Goal: Information Seeking & Learning: Find specific fact

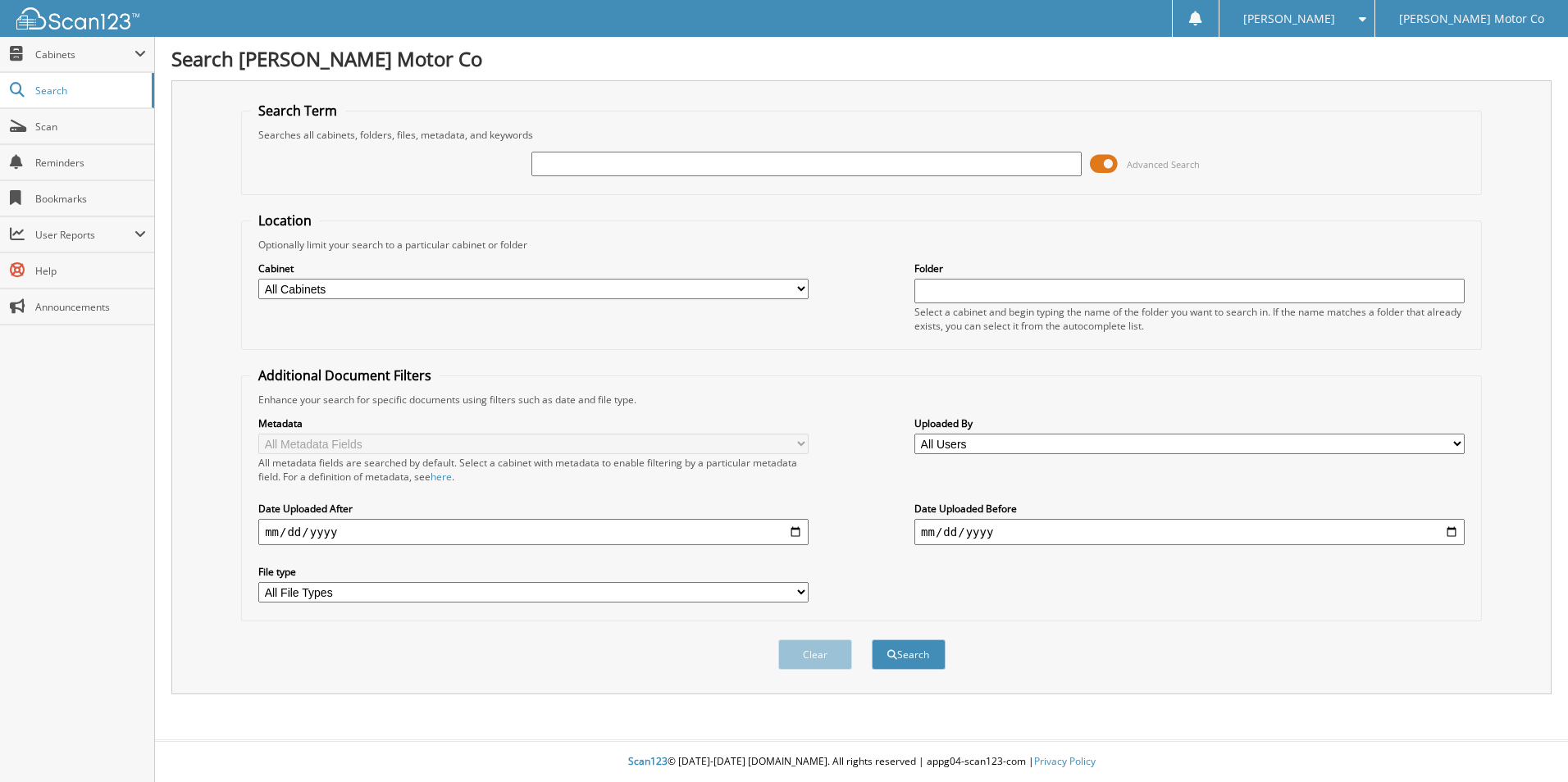
click at [610, 156] on input "text" at bounding box center [806, 164] width 550 height 24
type input "[PERSON_NAME]"
click at [872, 639] on button "Search" at bounding box center [908, 654] width 74 height 30
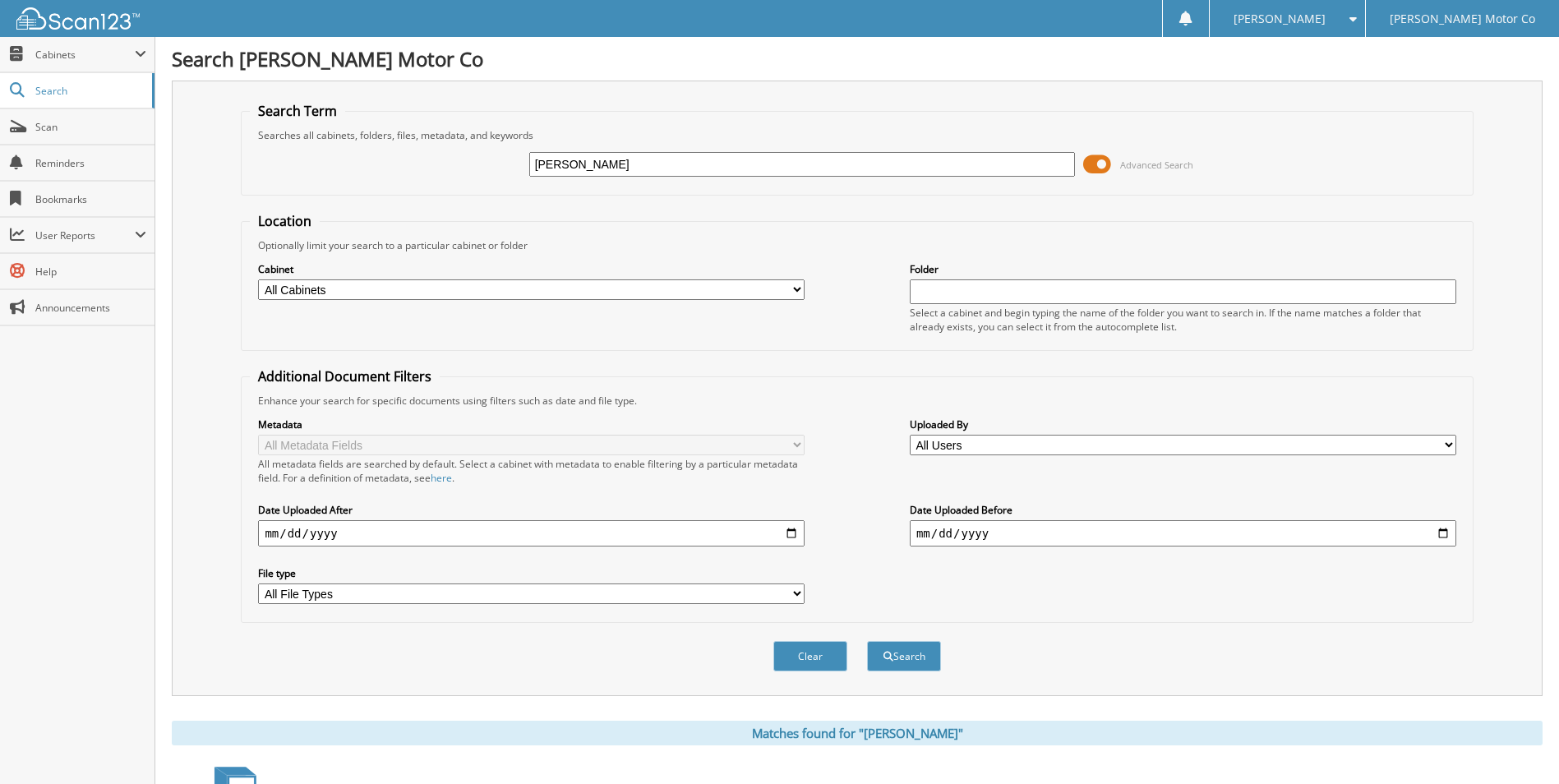
click at [793, 533] on input "date" at bounding box center [530, 533] width 546 height 26
type input "[DATE]"
click at [916, 658] on button "Search" at bounding box center [904, 656] width 74 height 30
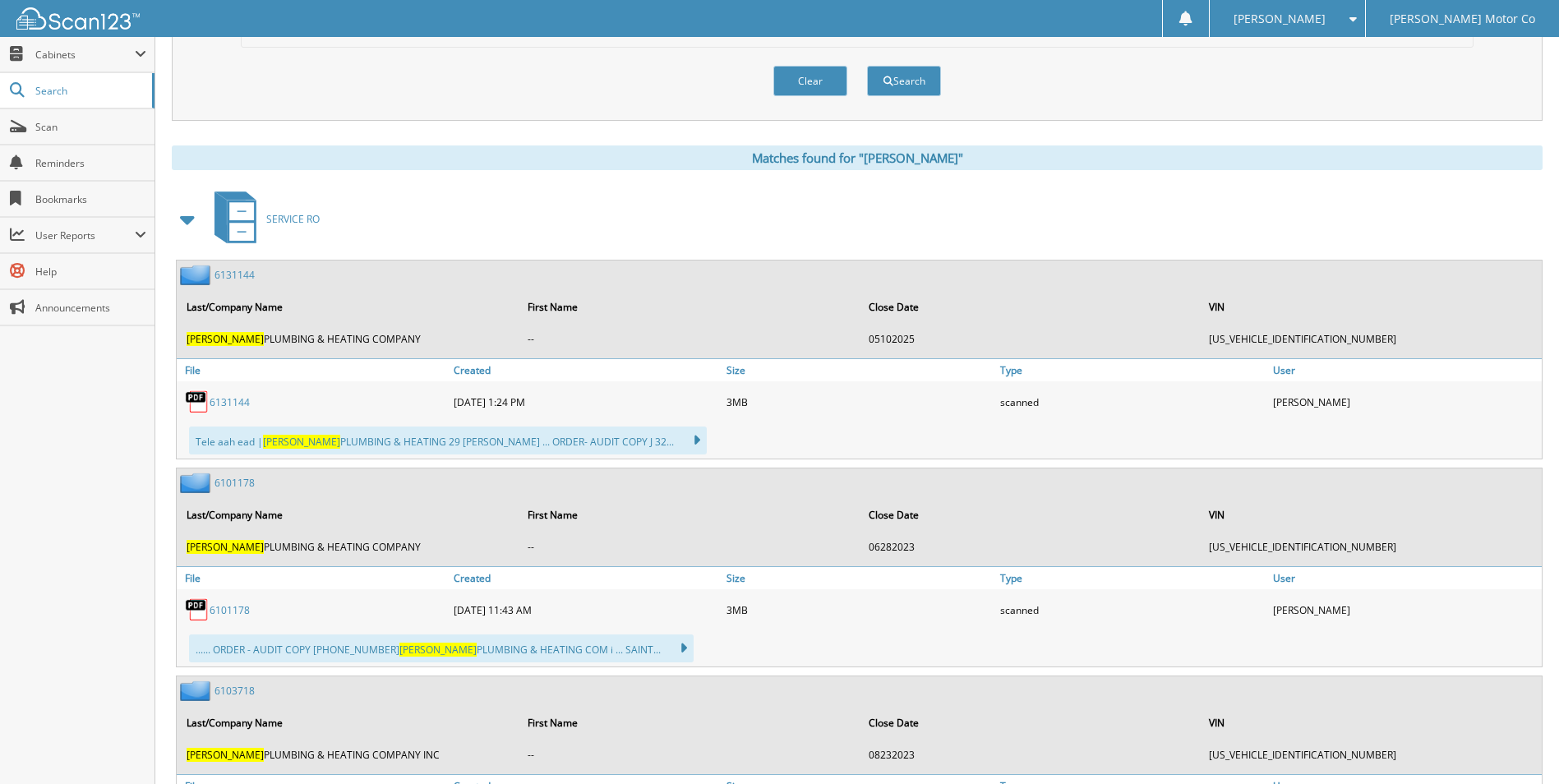
scroll to position [658, 0]
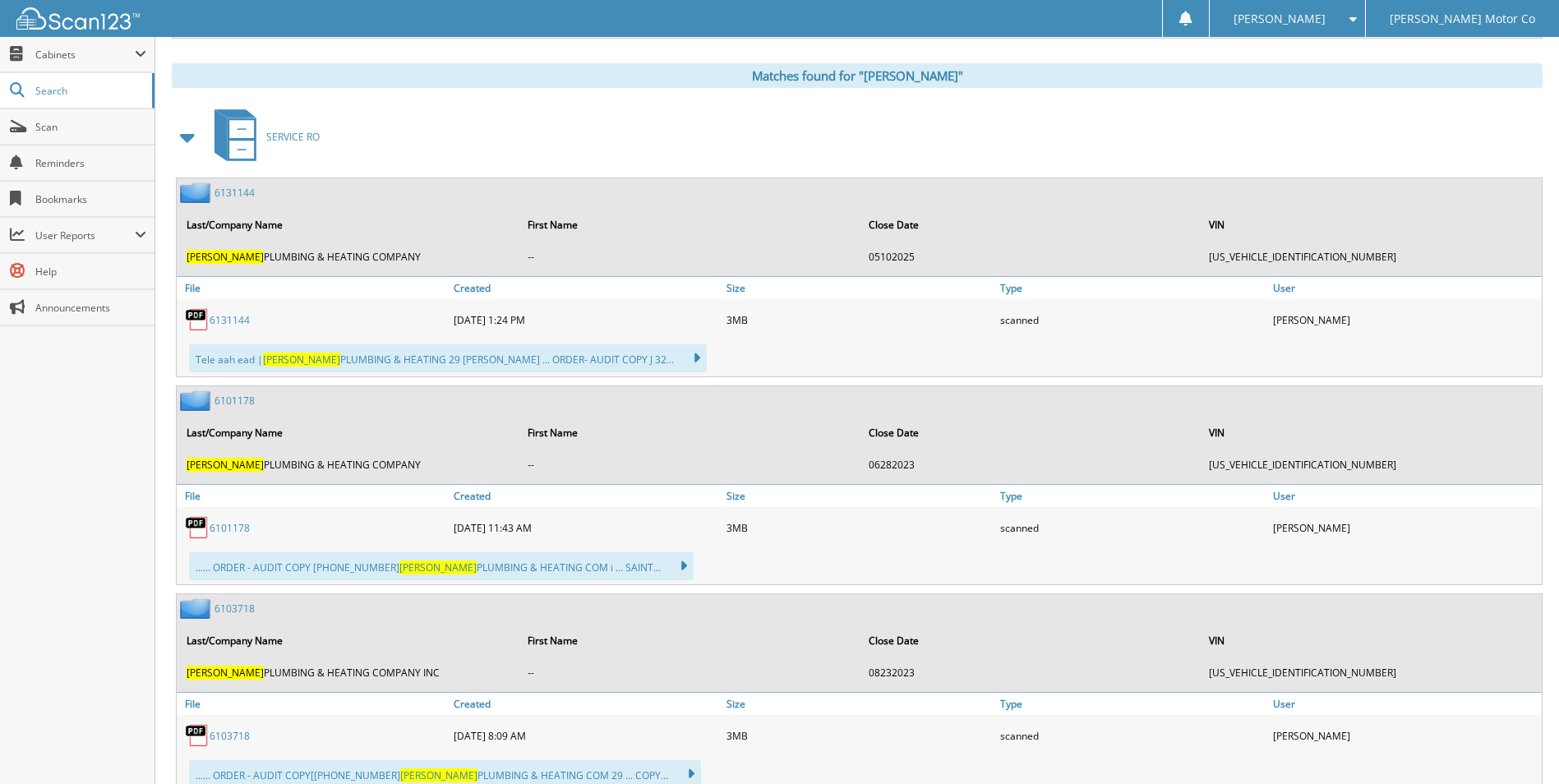
click at [226, 319] on link "6131144" at bounding box center [230, 319] width 40 height 14
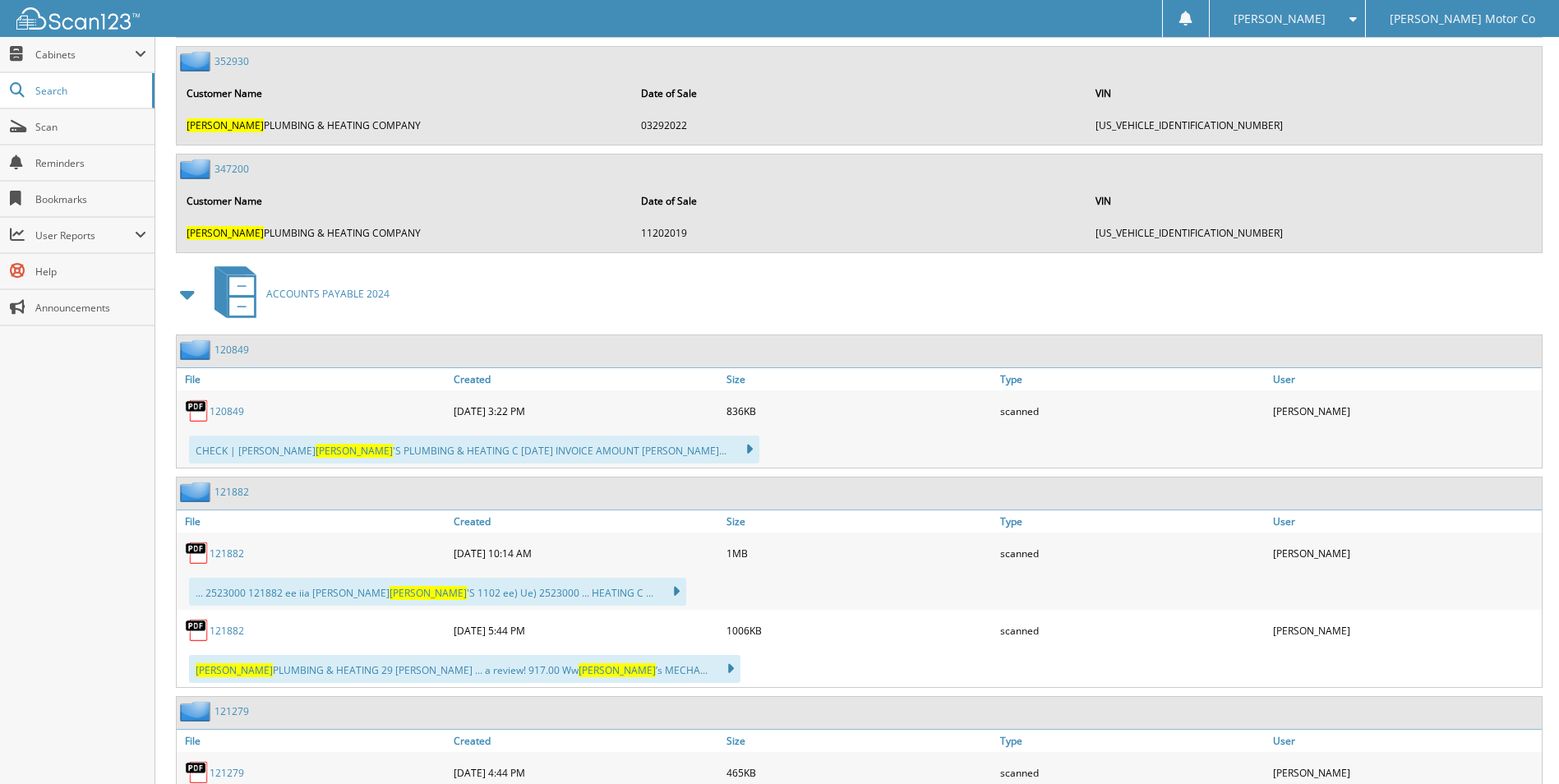
scroll to position [16601, 0]
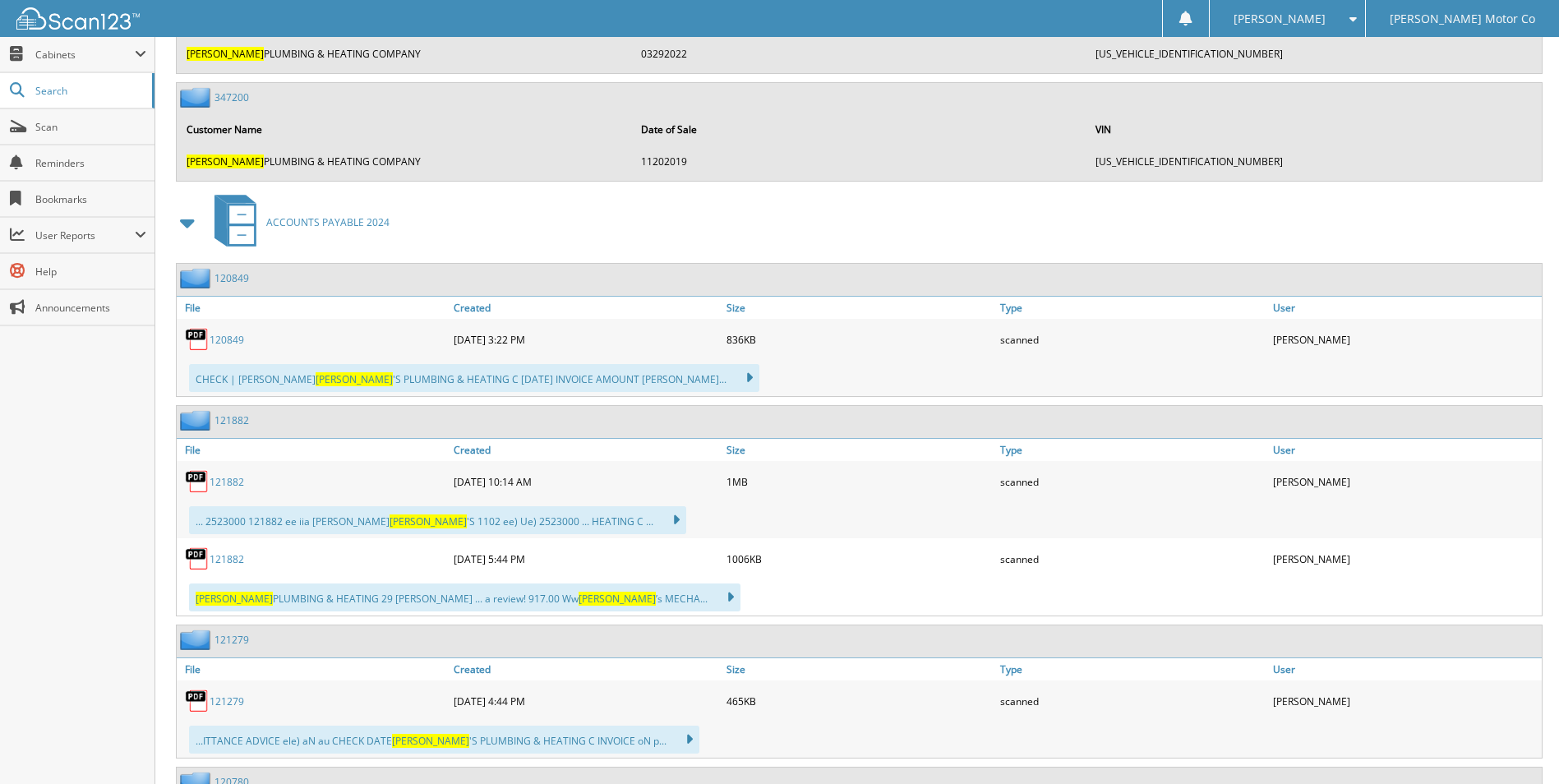
click at [230, 343] on link "120849" at bounding box center [227, 339] width 35 height 14
click at [214, 339] on link "120849" at bounding box center [227, 339] width 35 height 14
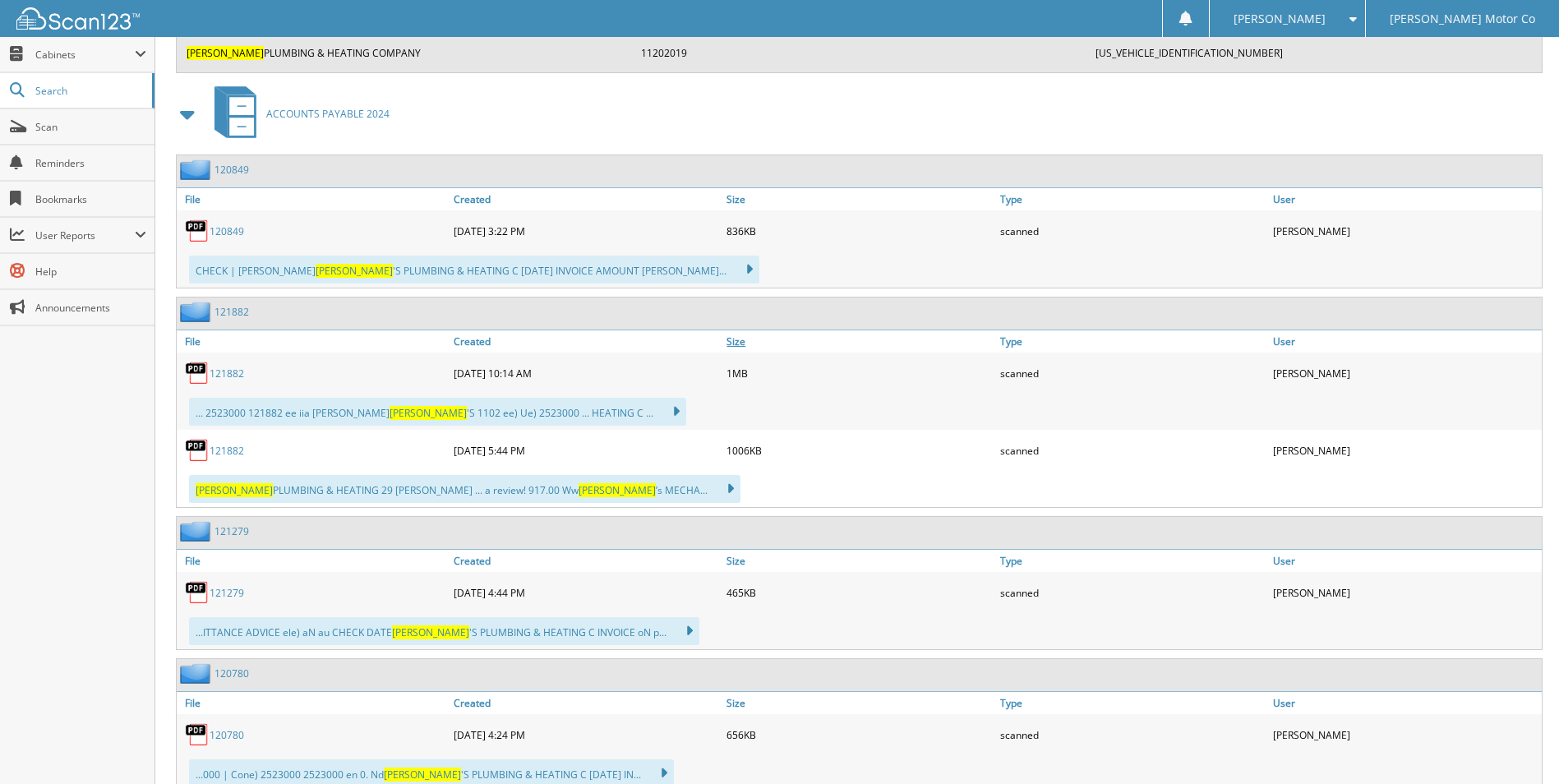
scroll to position [16766, 0]
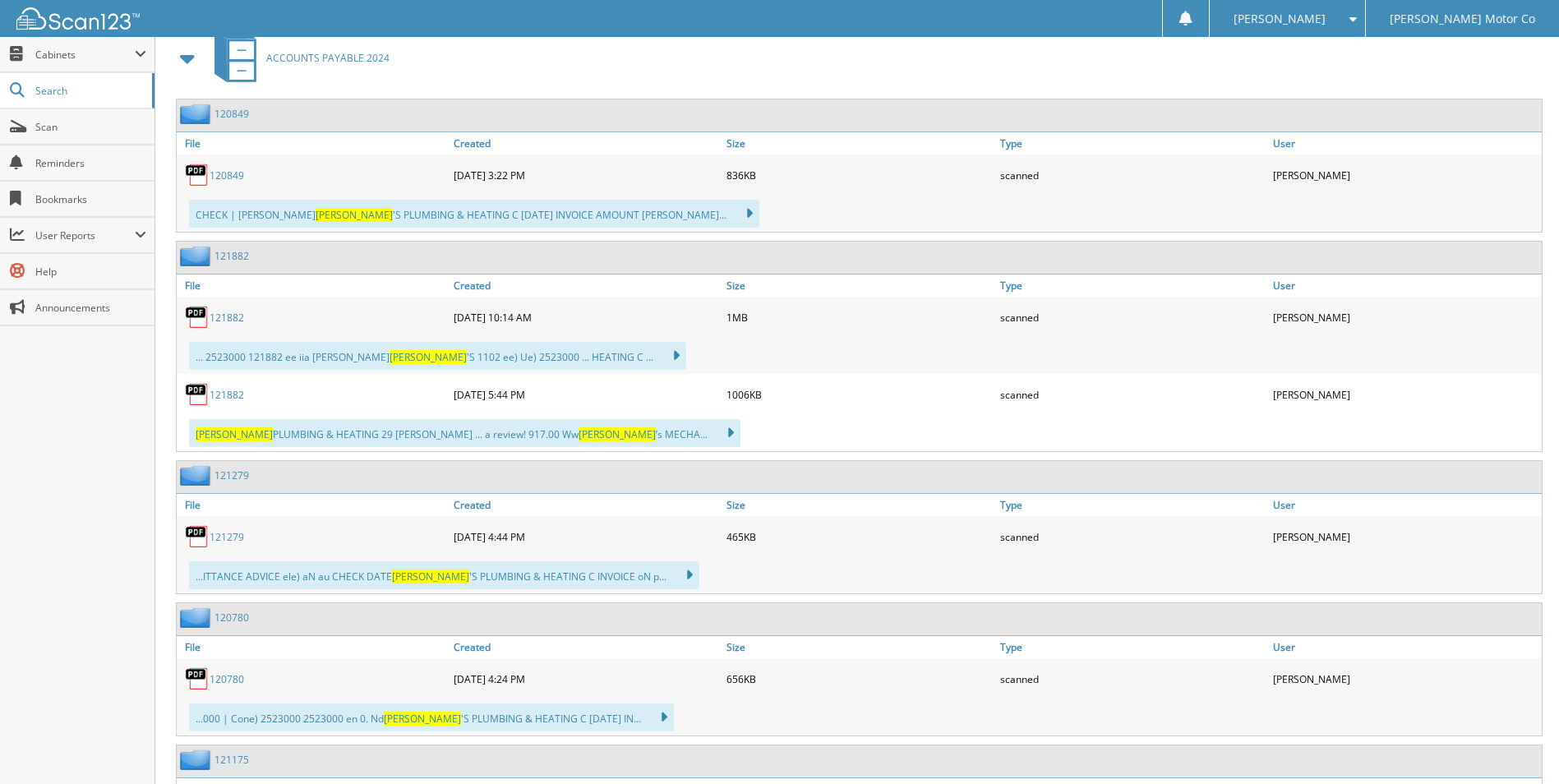
click at [228, 316] on link "121882" at bounding box center [227, 318] width 35 height 14
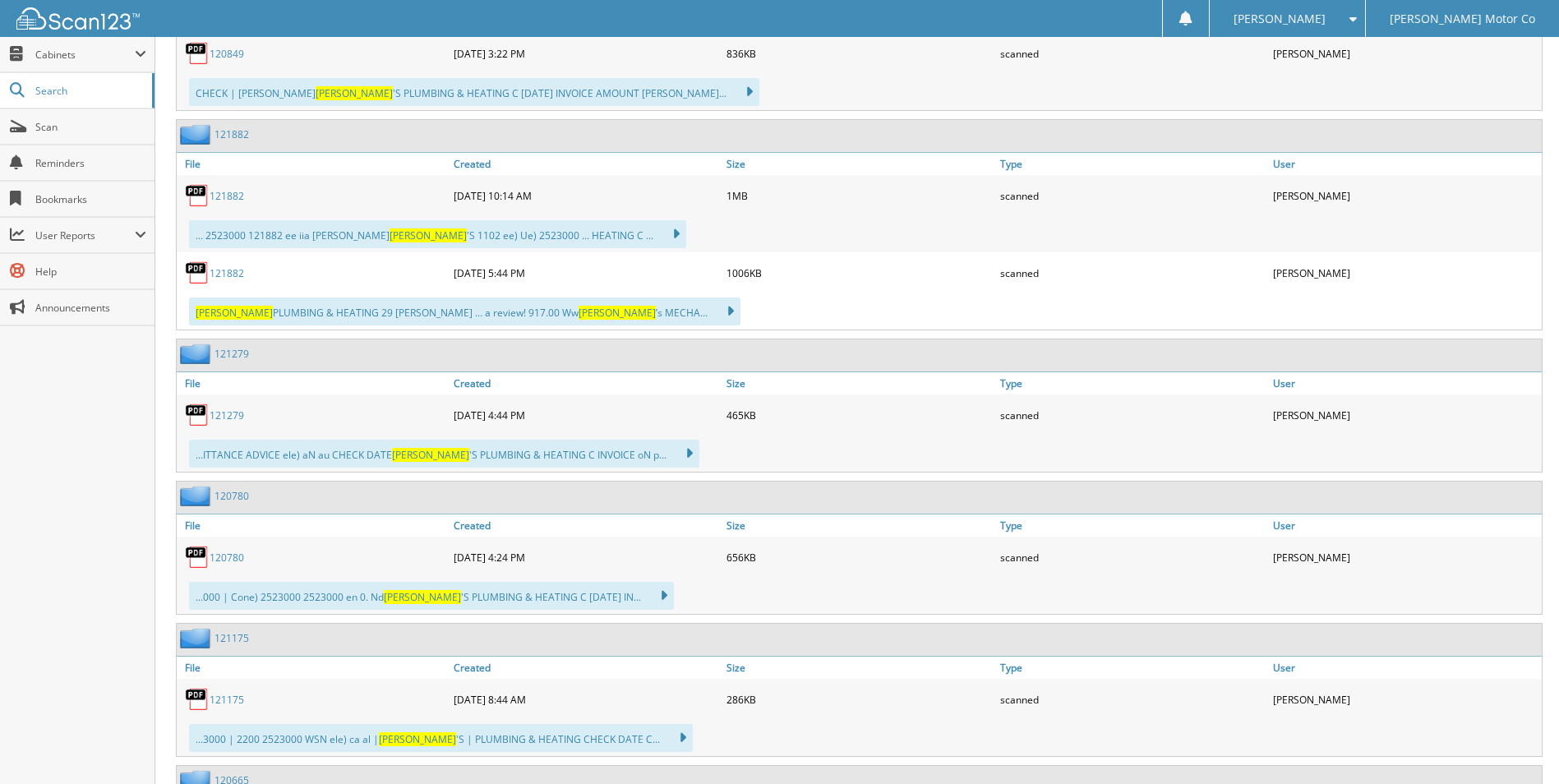
scroll to position [17012, 0]
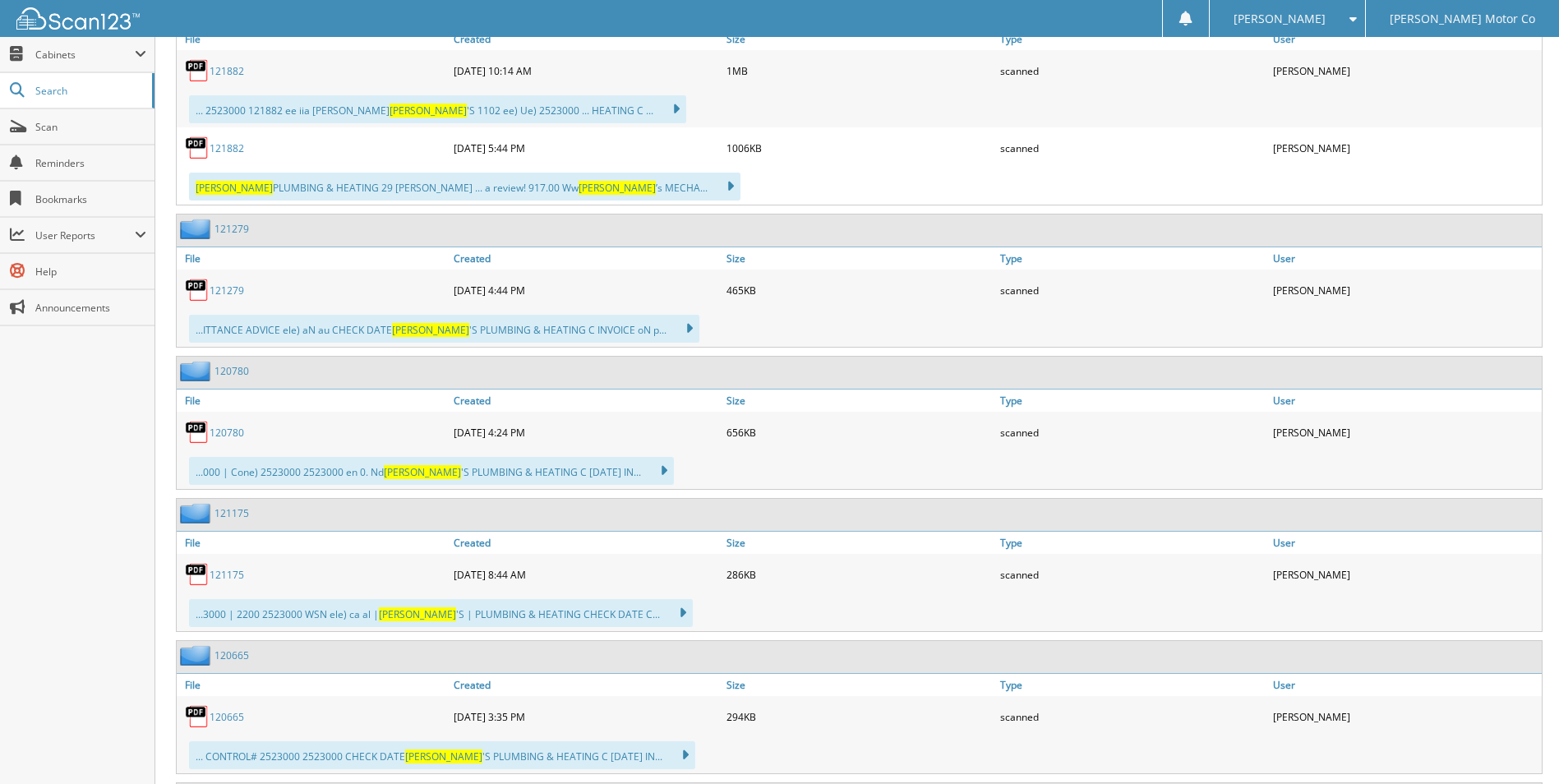
click at [227, 287] on link "121279" at bounding box center [227, 290] width 35 height 14
click at [226, 438] on link "120780" at bounding box center [227, 432] width 35 height 14
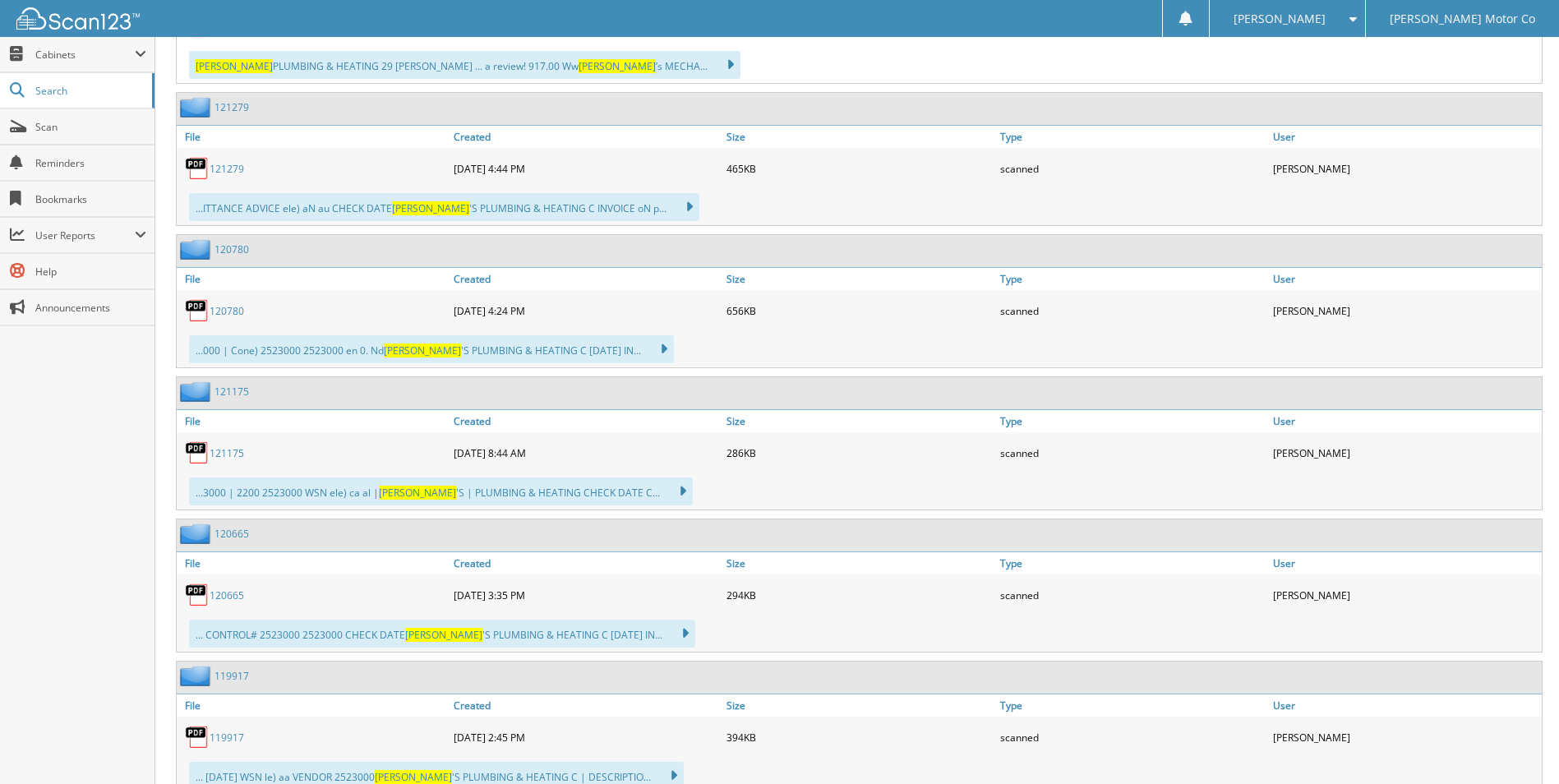
scroll to position [17176, 0]
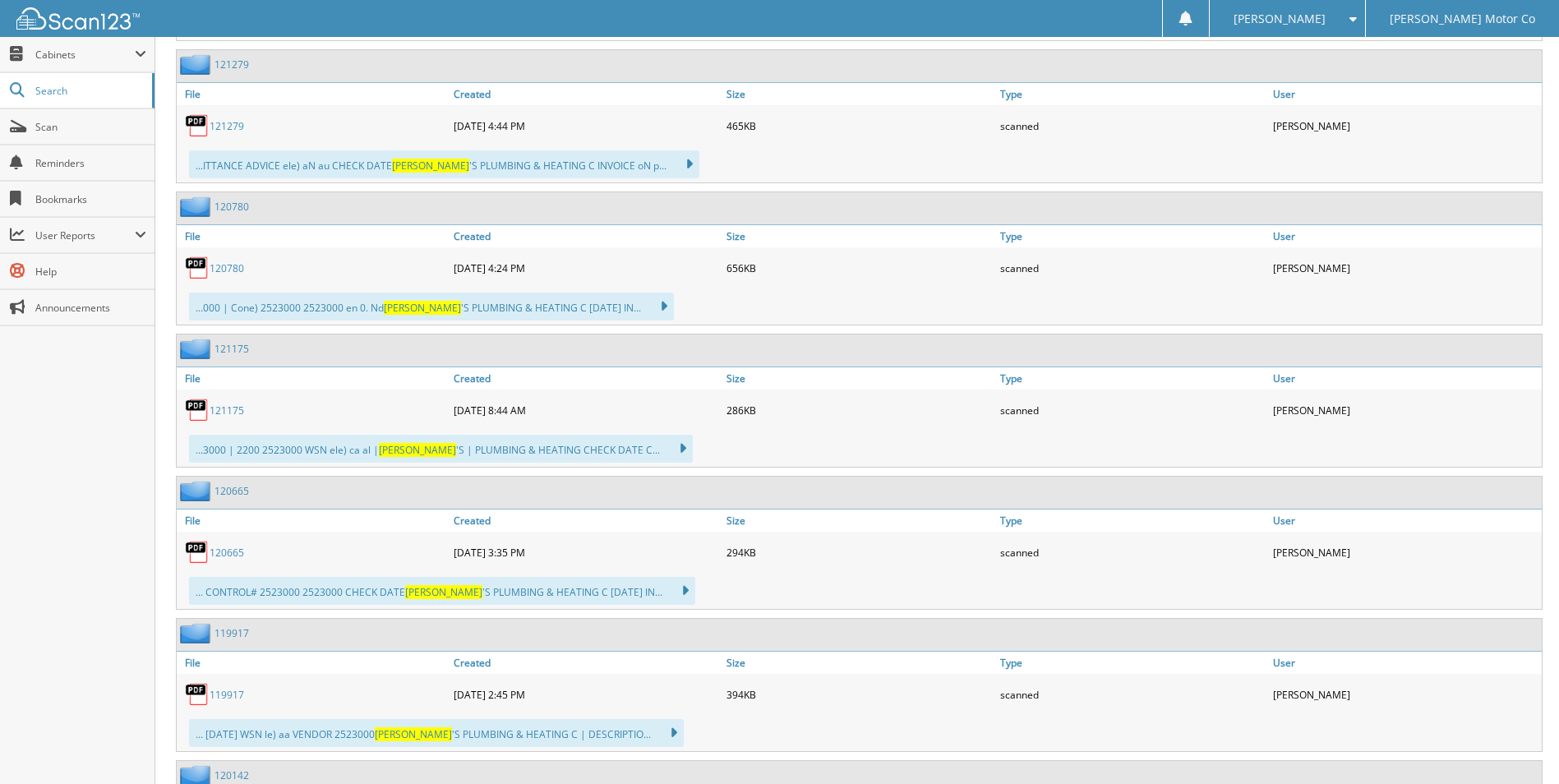
click at [219, 404] on link "121175" at bounding box center [227, 410] width 35 height 14
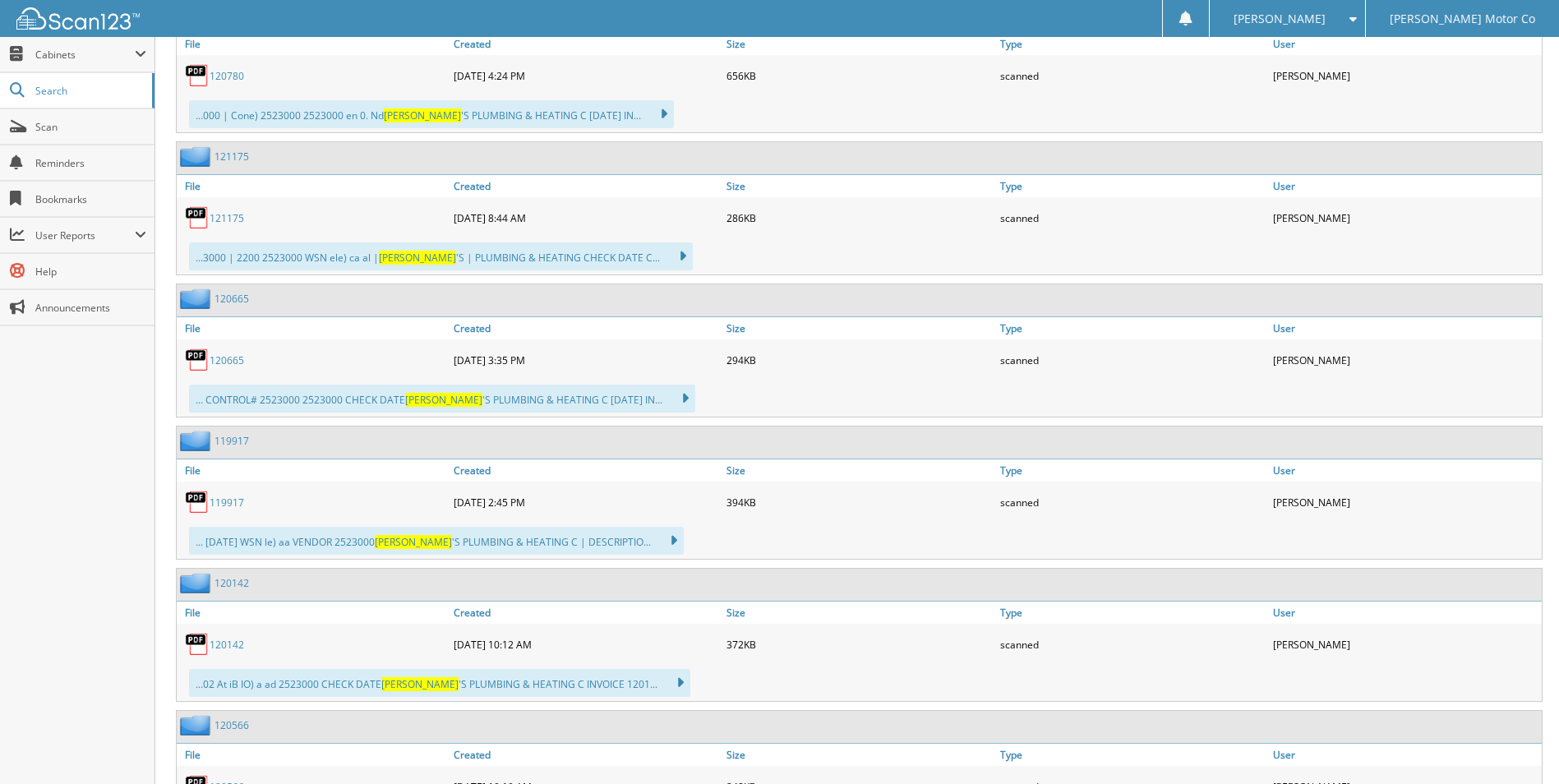
scroll to position [17422, 0]
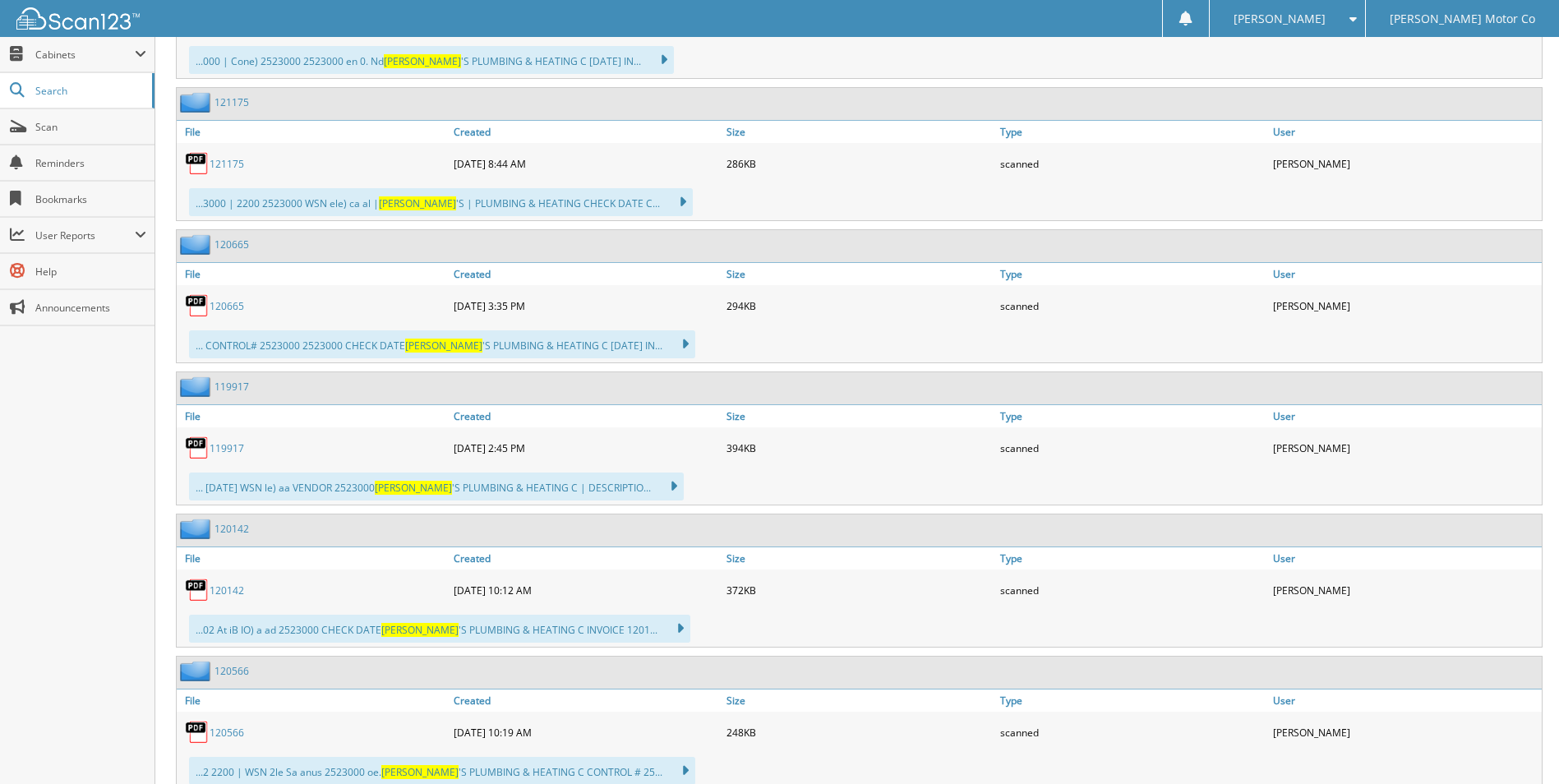
click at [223, 305] on link "120665" at bounding box center [227, 305] width 35 height 14
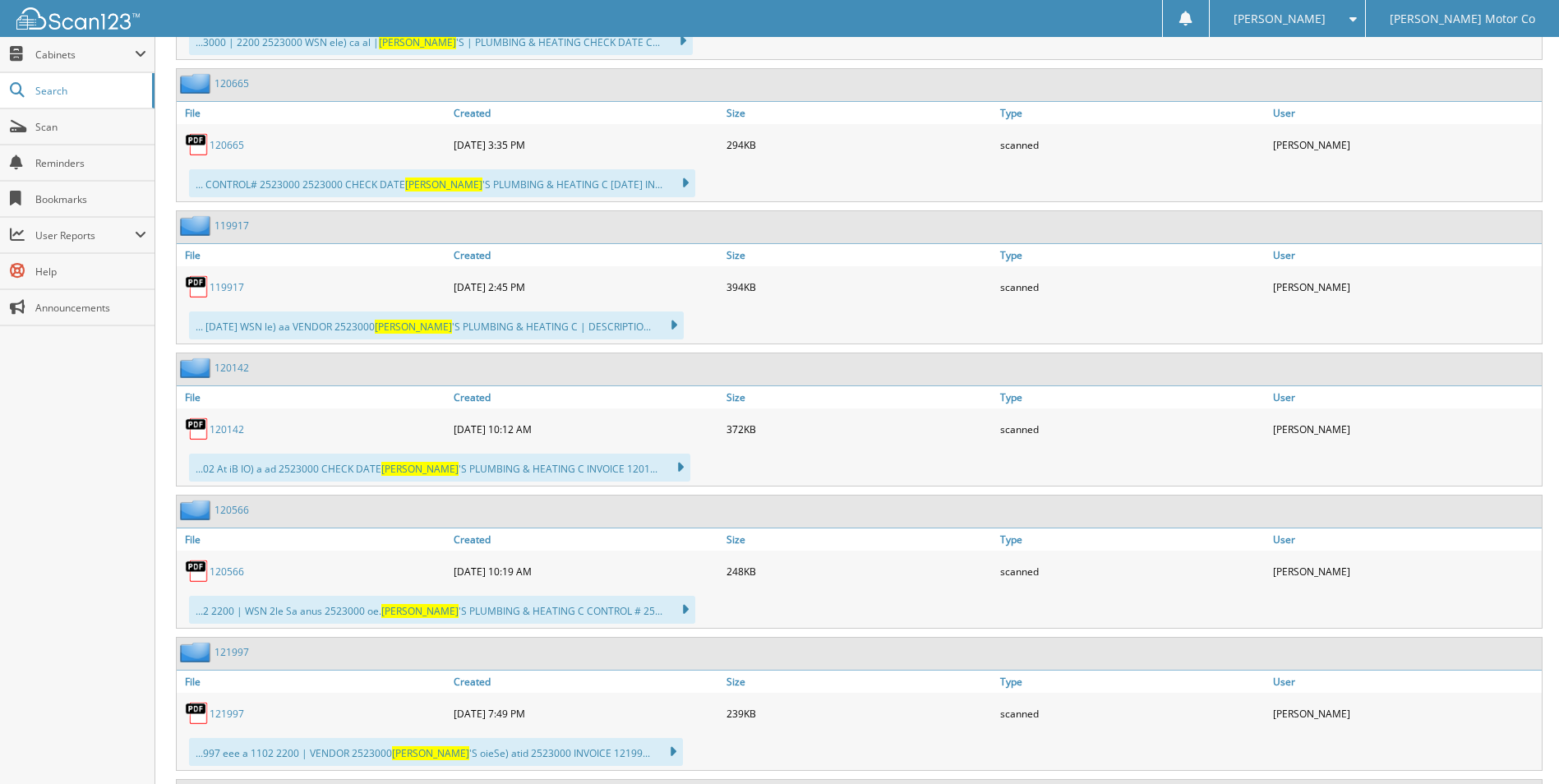
scroll to position [17587, 0]
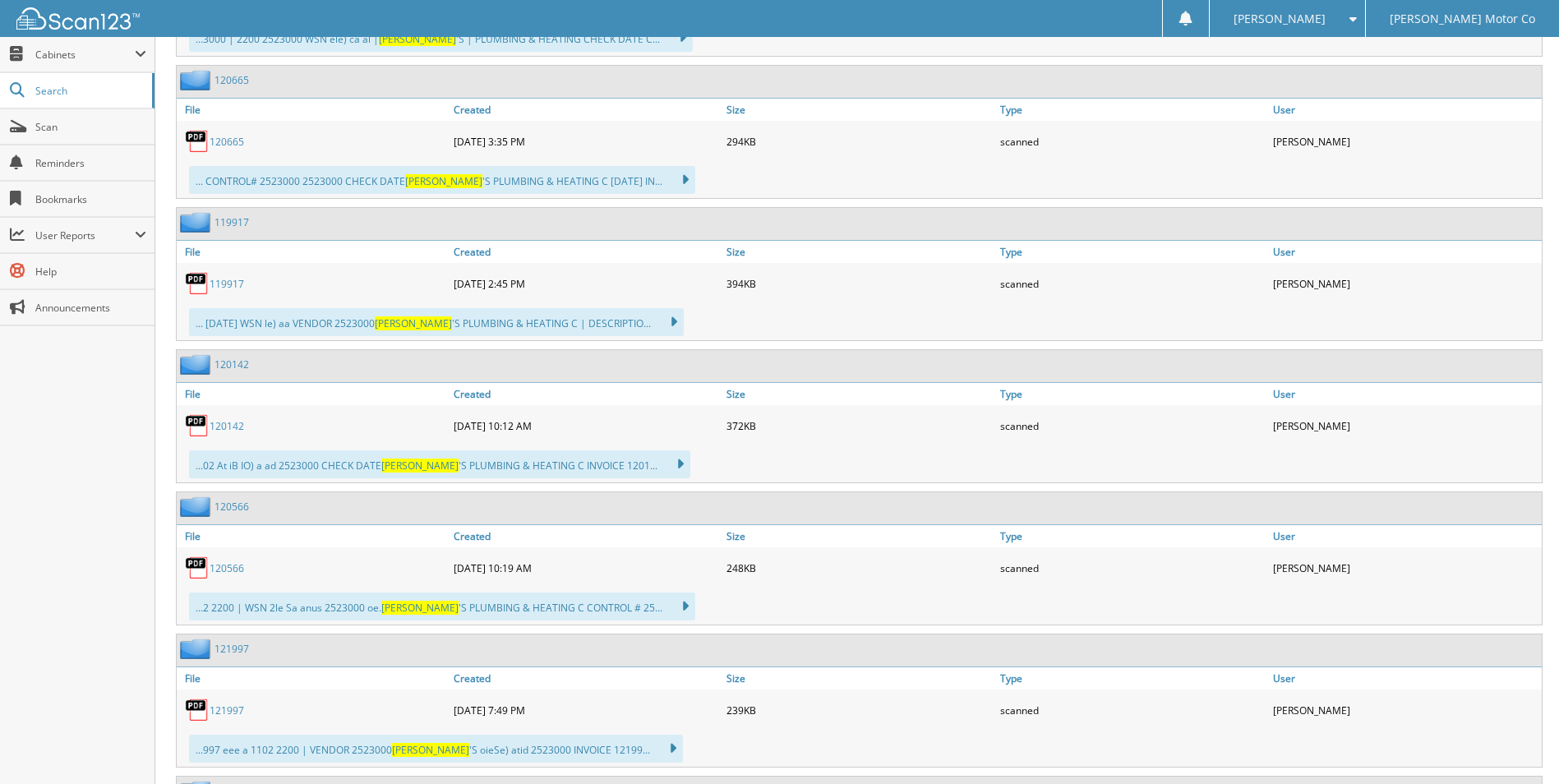
click at [230, 284] on link "119917" at bounding box center [227, 284] width 35 height 14
click at [226, 283] on link "119917" at bounding box center [227, 284] width 35 height 14
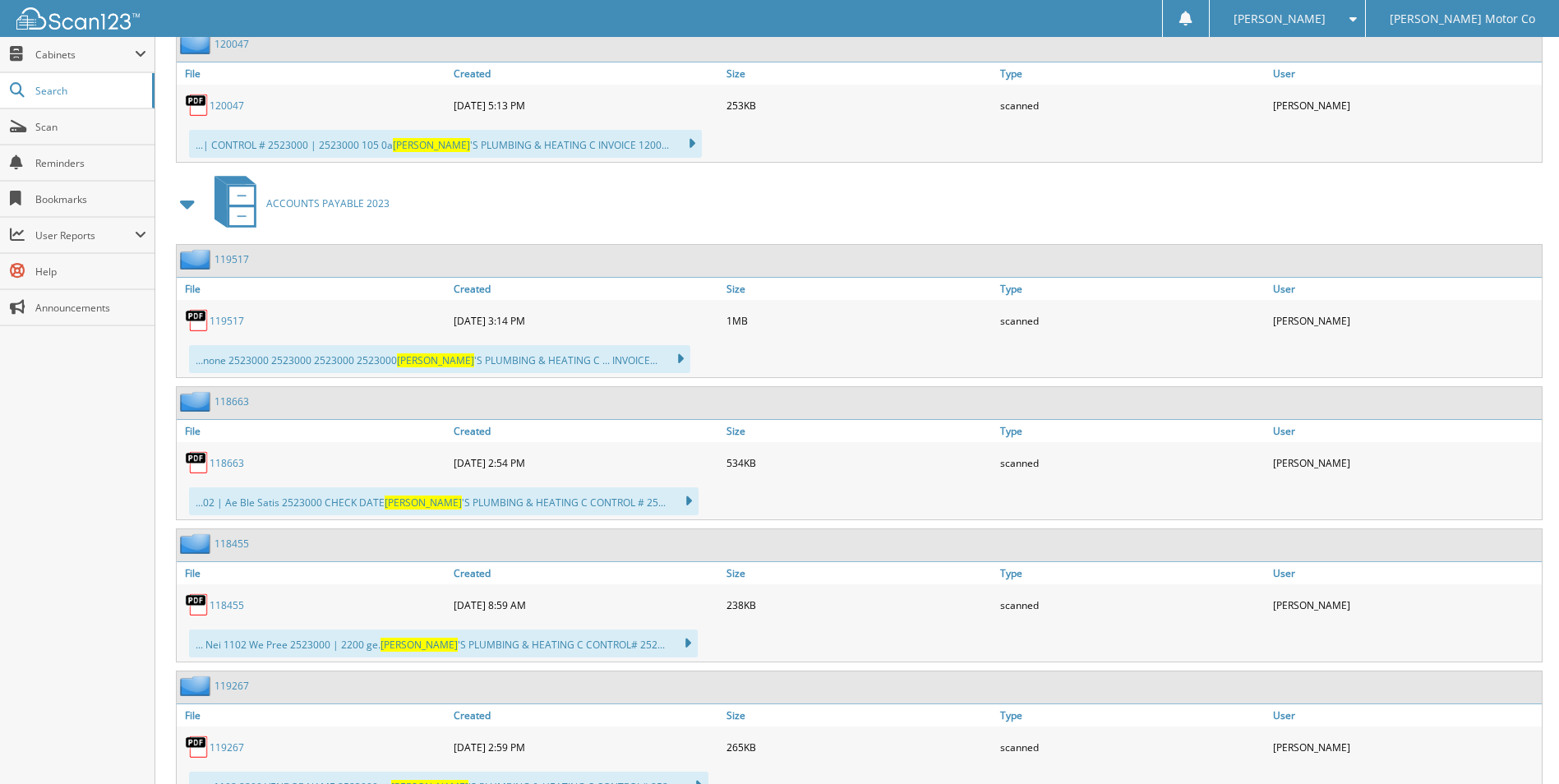
scroll to position [18491, 0]
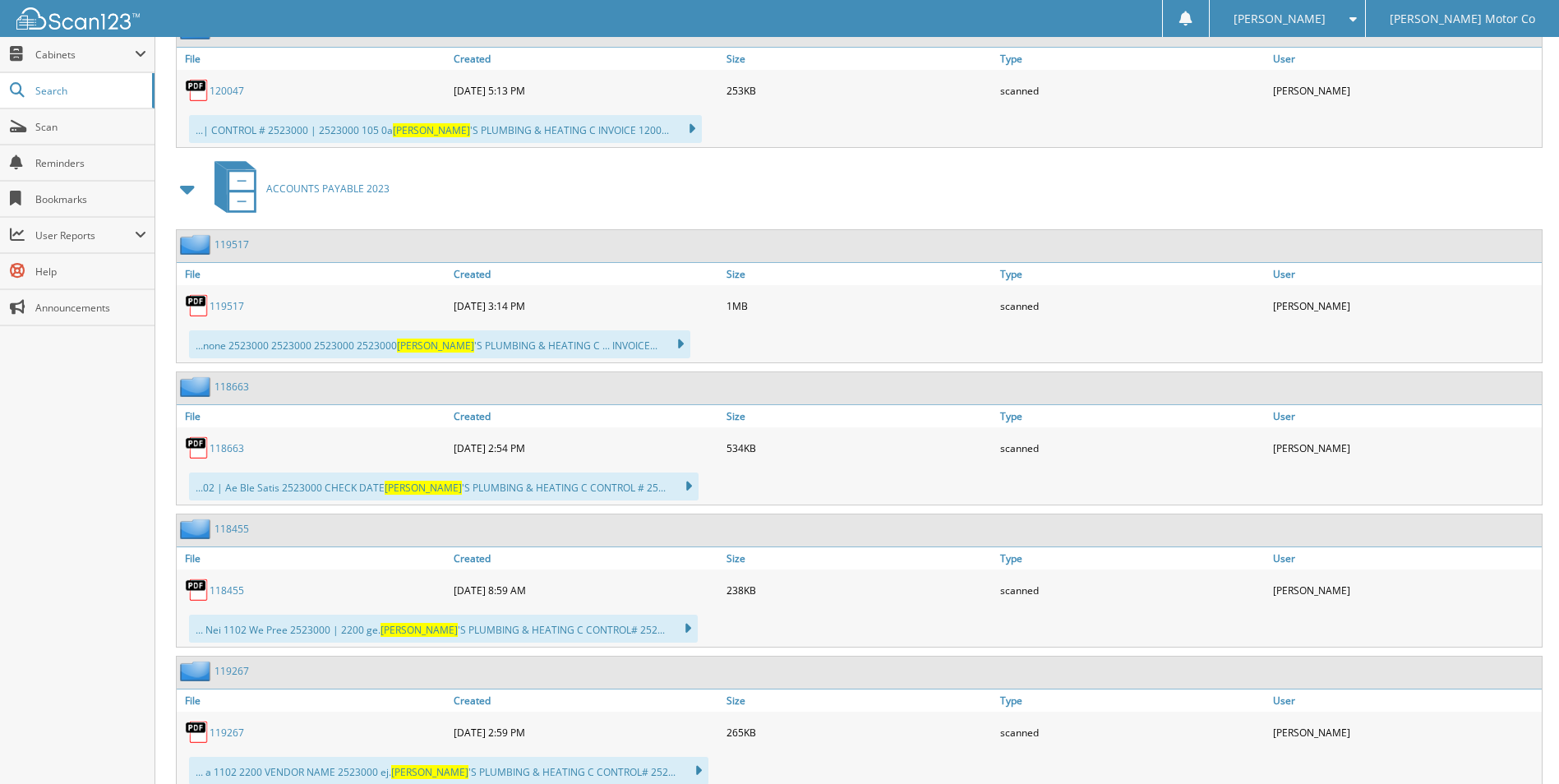
click at [225, 310] on link "119517" at bounding box center [227, 305] width 35 height 14
click at [226, 449] on link "118663" at bounding box center [227, 448] width 35 height 14
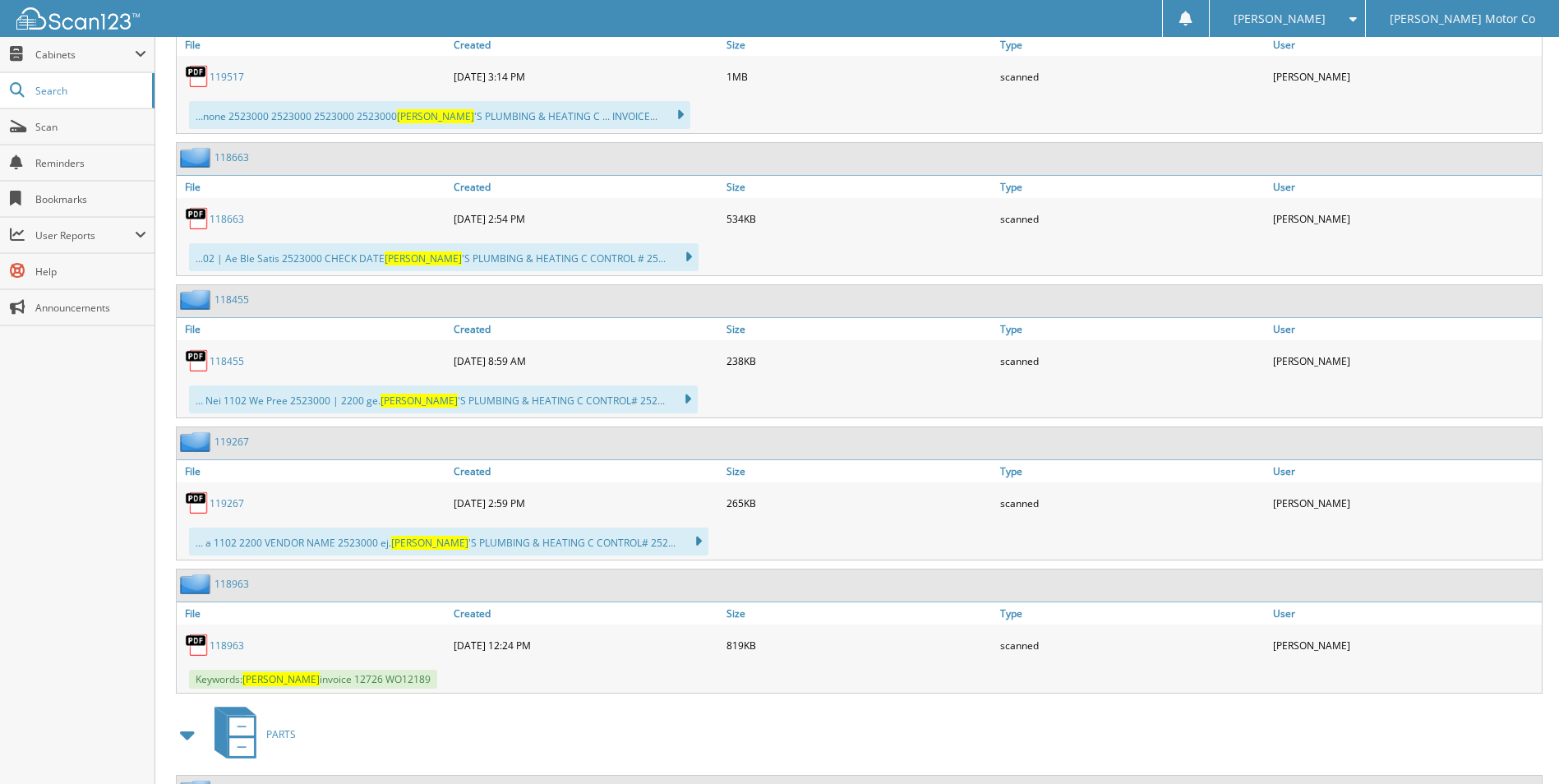
scroll to position [18737, 0]
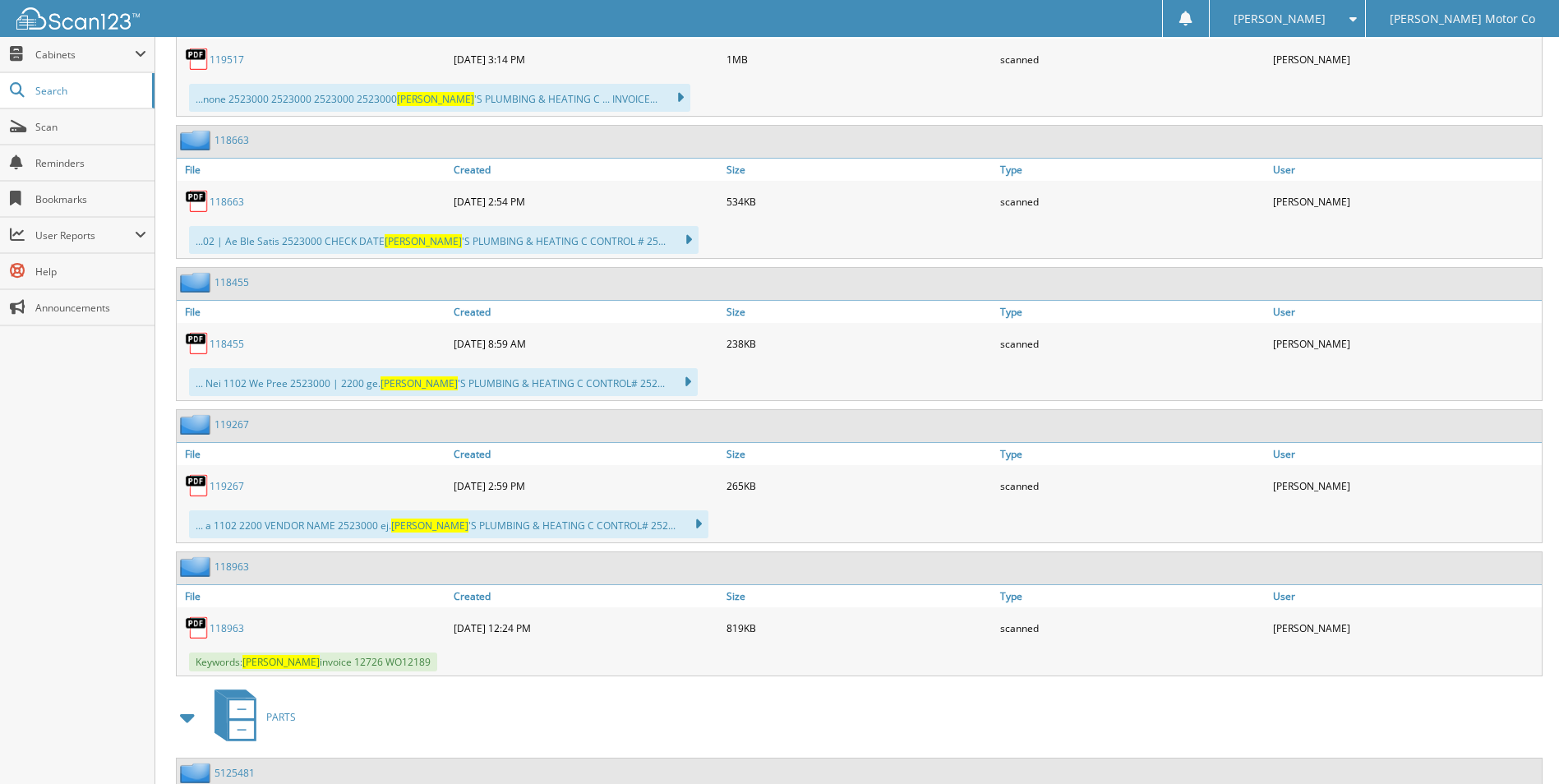
click at [218, 346] on link "118455" at bounding box center [227, 344] width 35 height 14
click at [228, 486] on link "119267" at bounding box center [227, 486] width 35 height 14
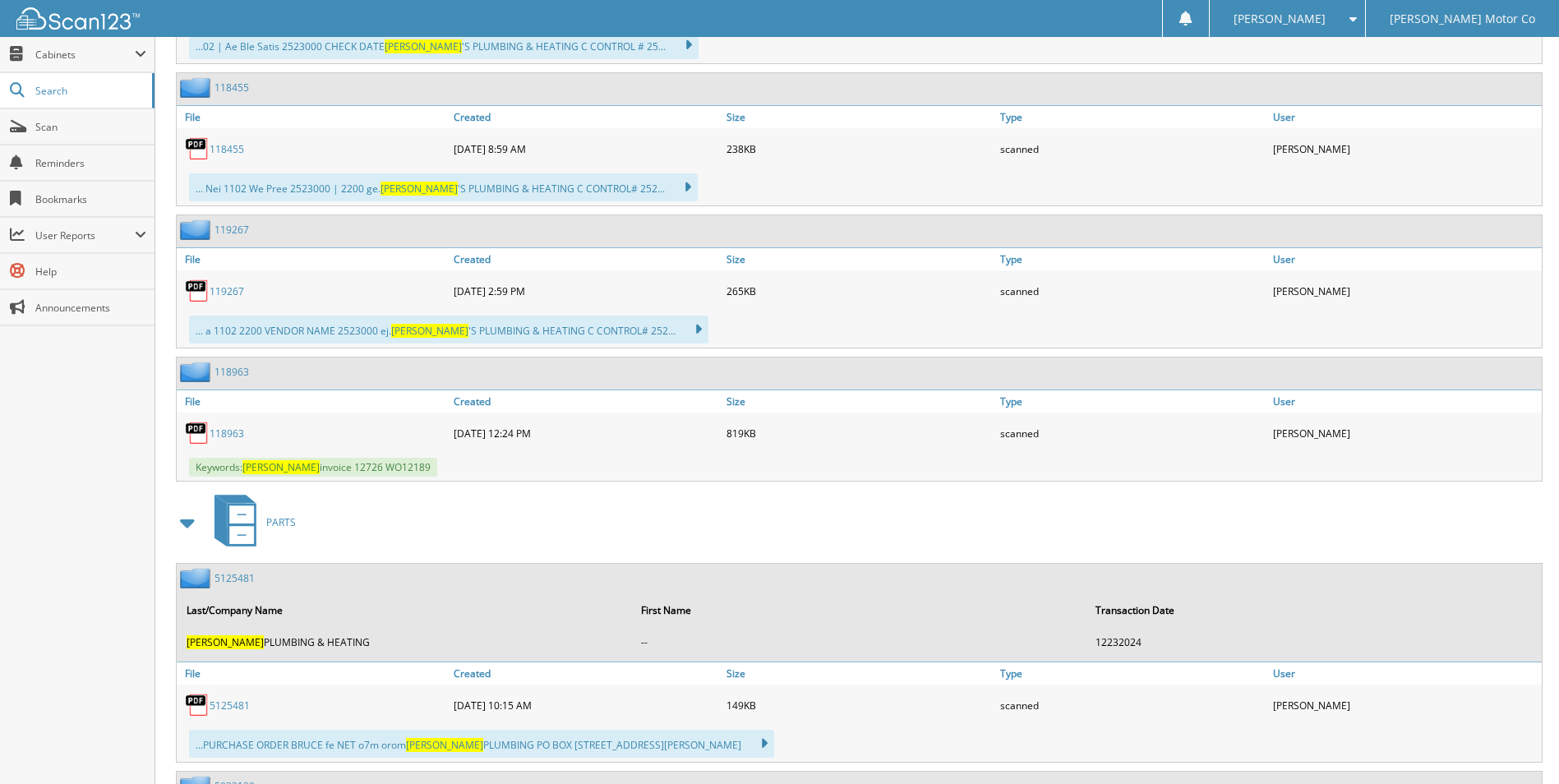
scroll to position [18984, 0]
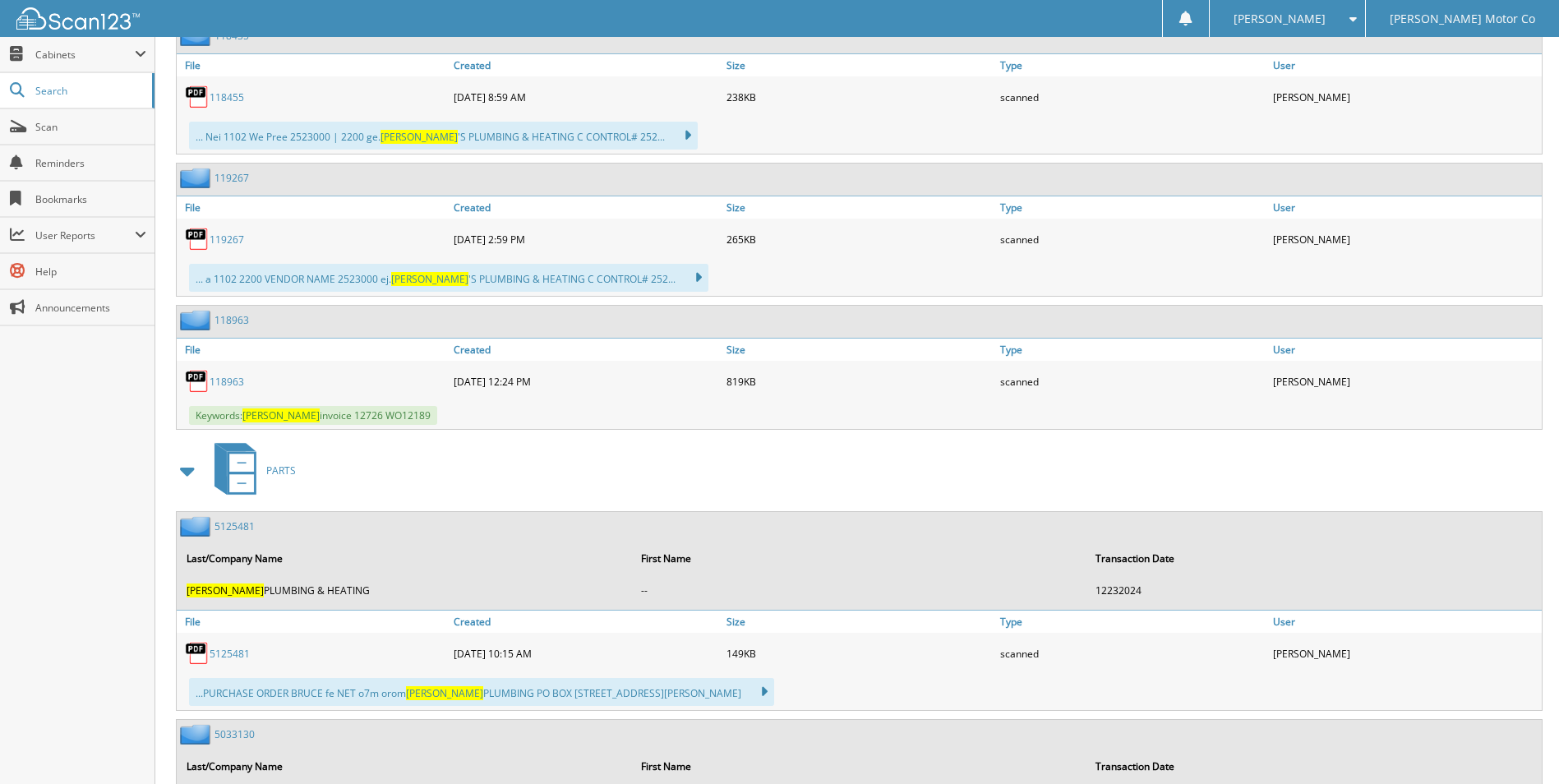
click at [236, 381] on link "118963" at bounding box center [227, 381] width 35 height 14
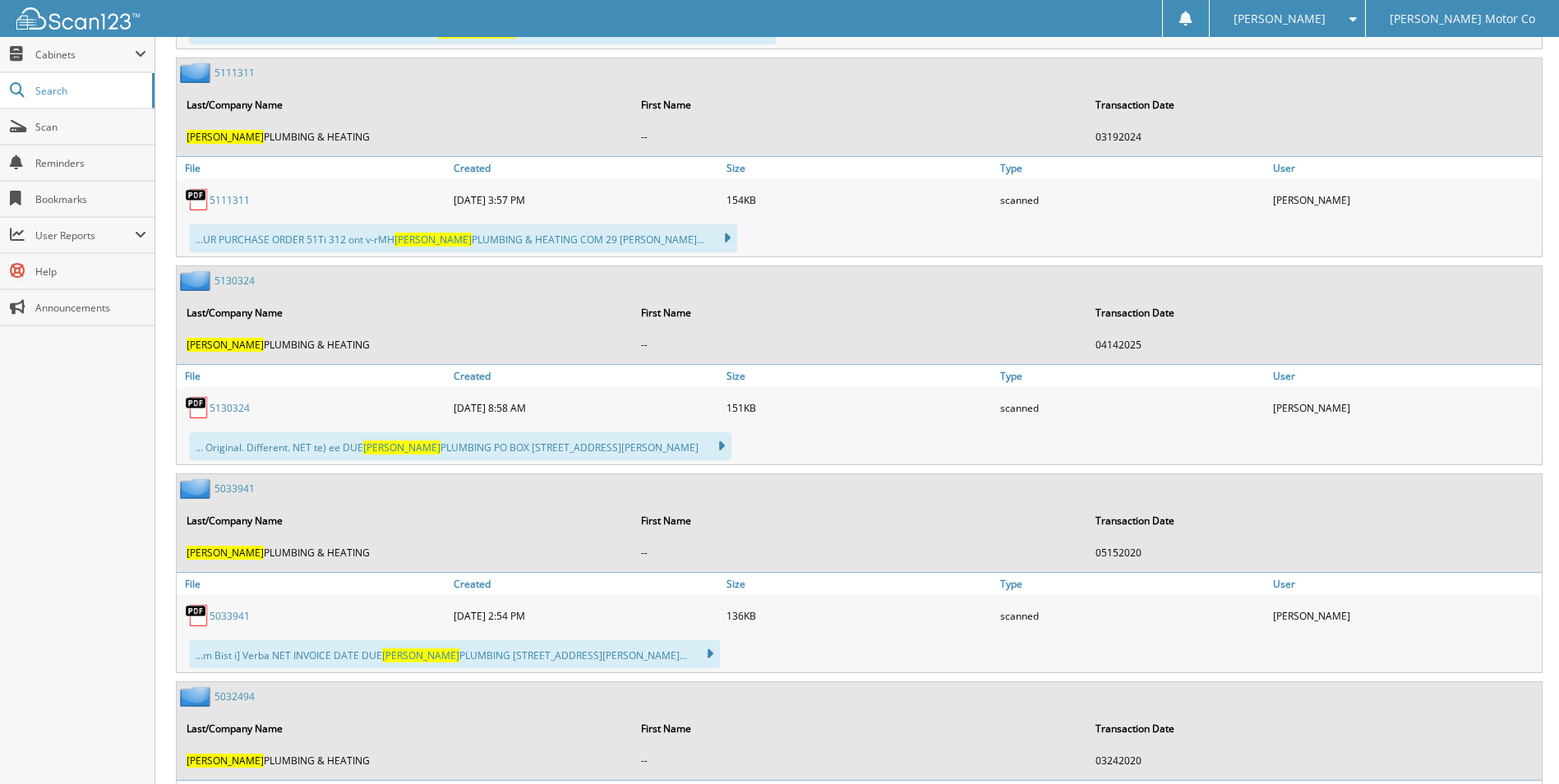
scroll to position [20299, 0]
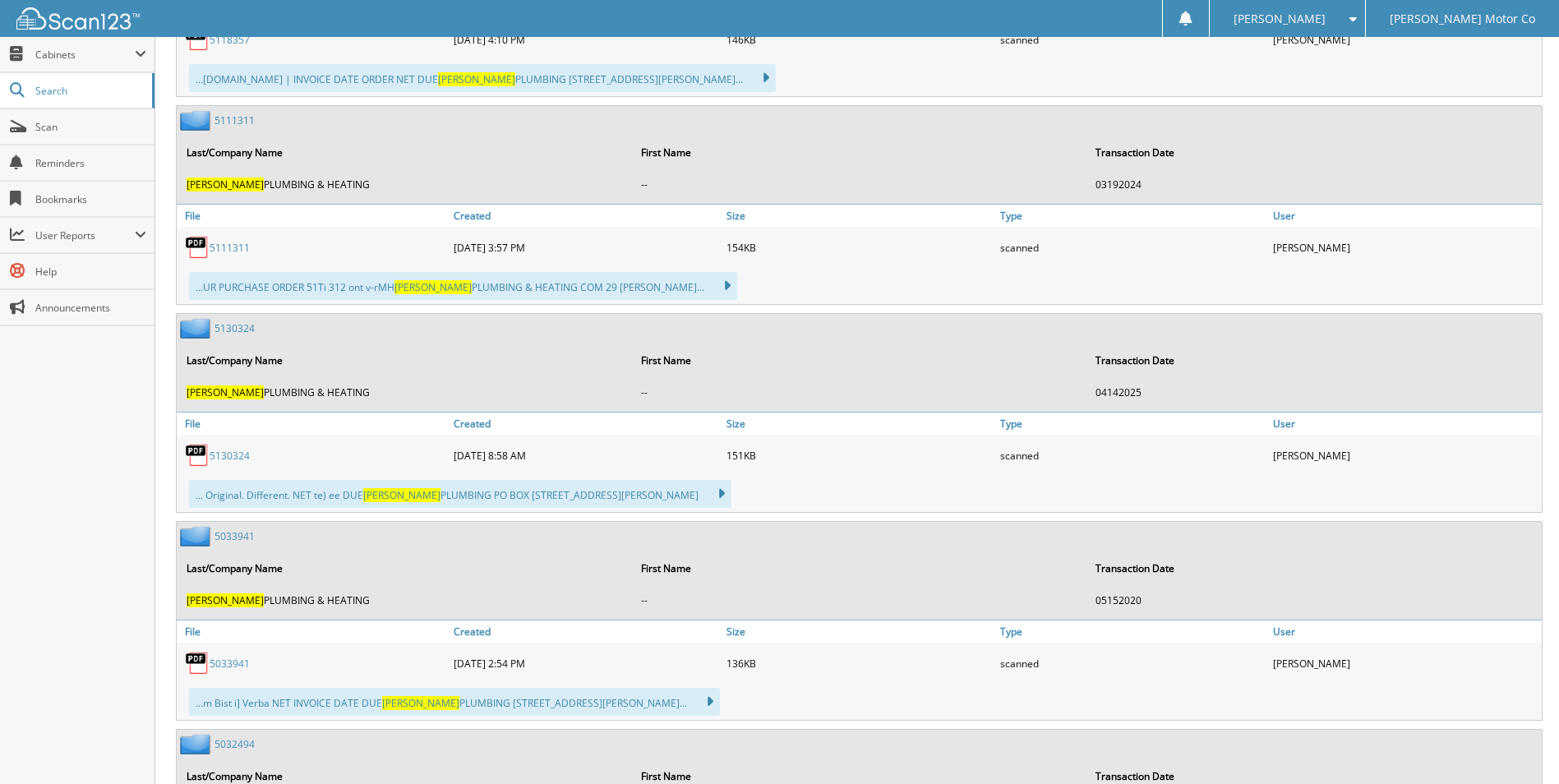
click at [229, 452] on link "5130324" at bounding box center [230, 455] width 40 height 14
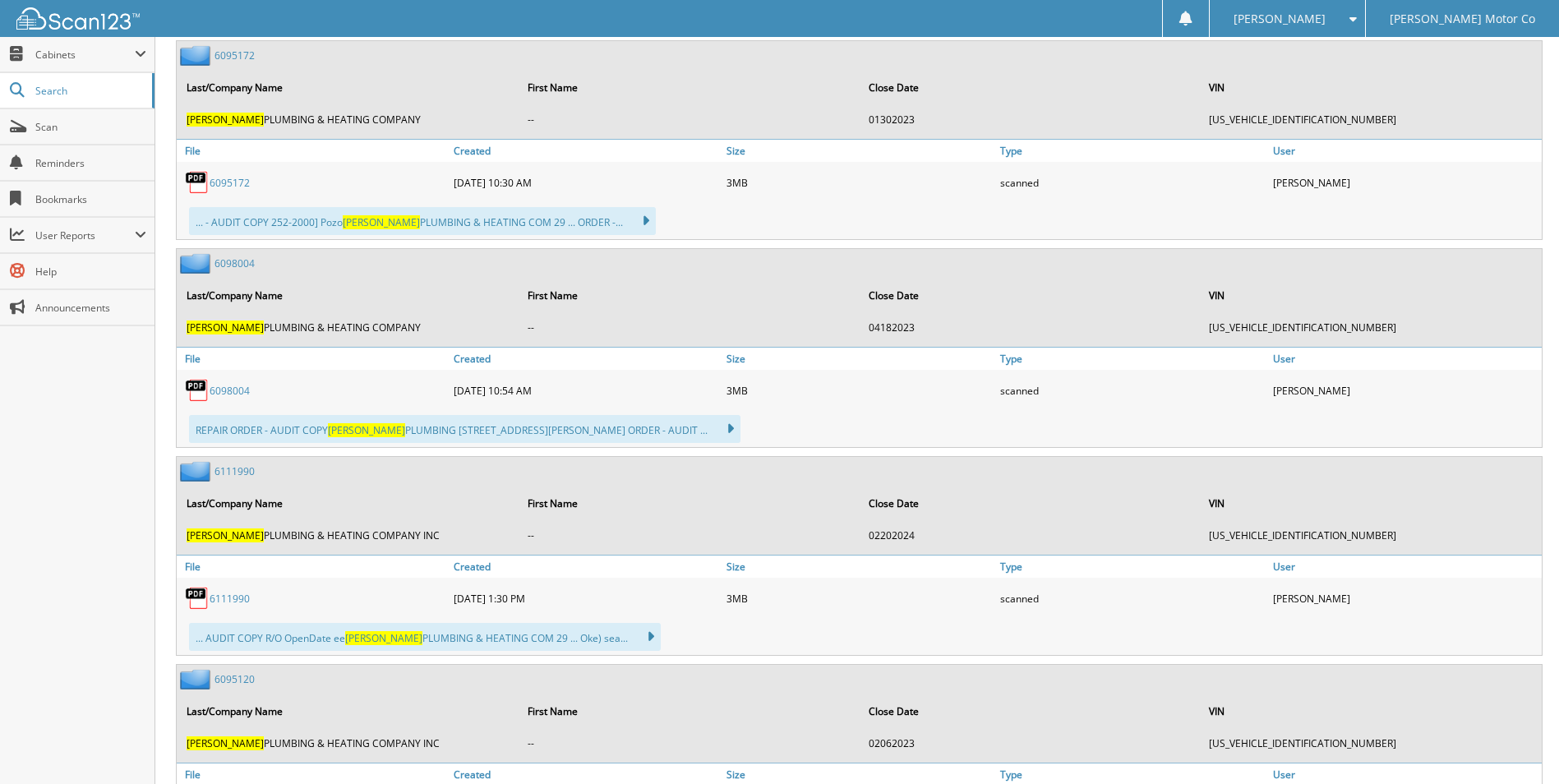
scroll to position [27, 0]
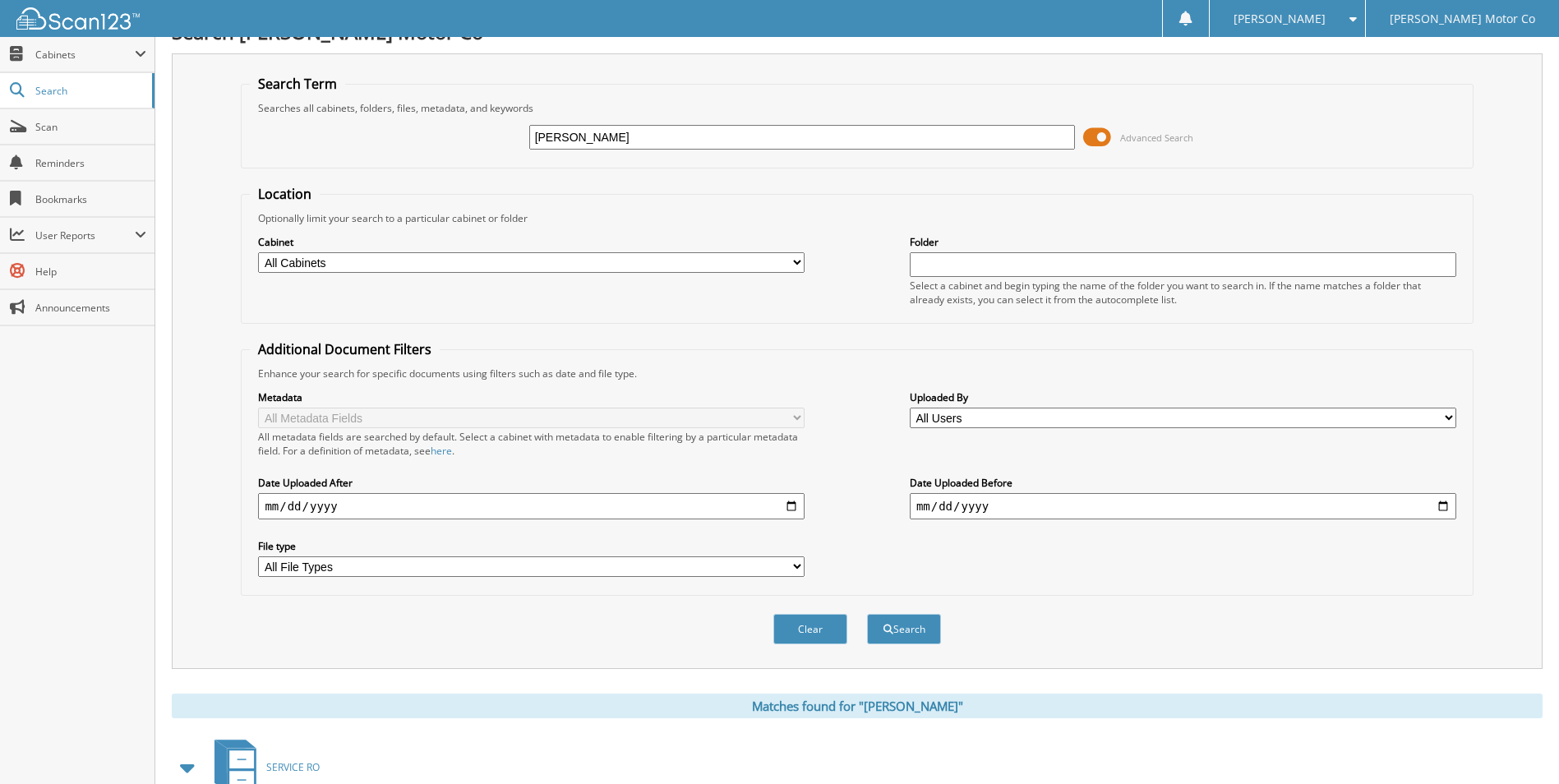
click at [635, 269] on select "All Cabinets ACCOUNTS PAYABLE 2023 ACCOUNTS PAYABLE 2024 CAR DEALS CERTIFICATE …" at bounding box center [530, 262] width 546 height 21
click at [1322, 151] on div "weidner Advanced Search" at bounding box center [857, 137] width 1214 height 44
